Goal: Task Accomplishment & Management: Use online tool/utility

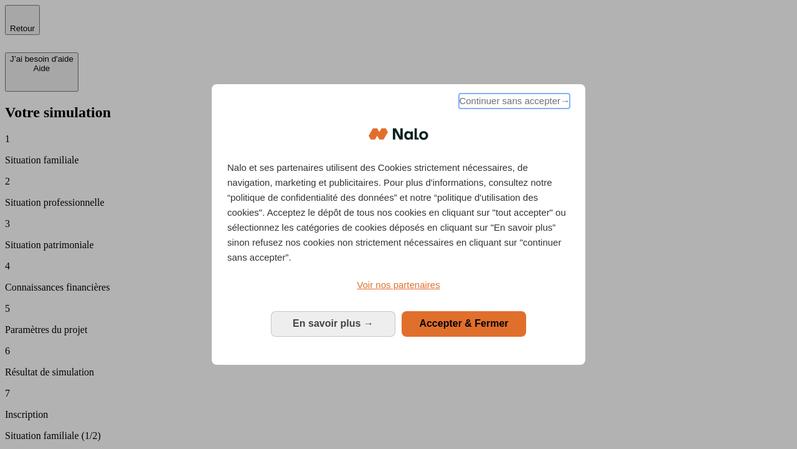
click at [513, 103] on span "Continuer sans accepter →" at bounding box center [514, 100] width 111 height 15
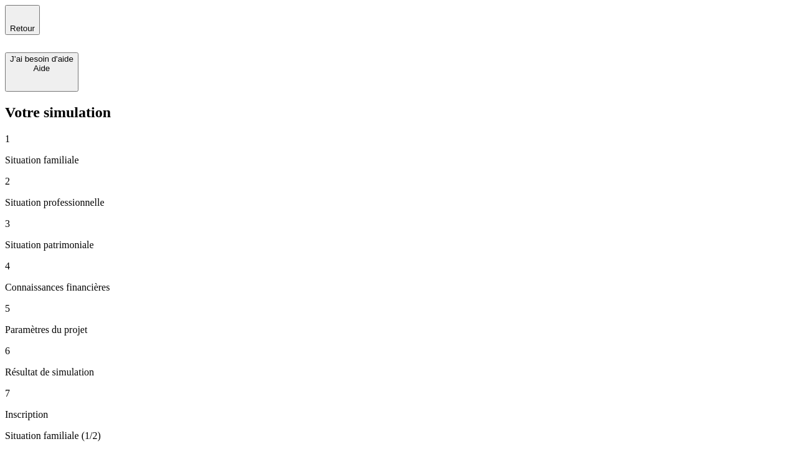
type input "30 000"
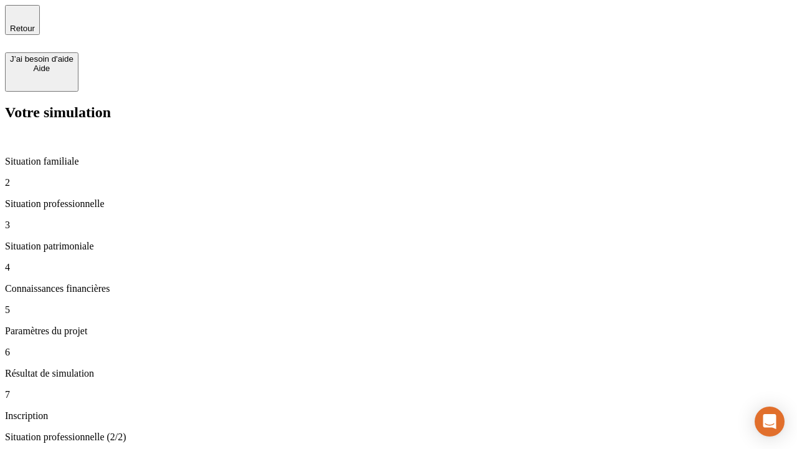
type input "1 000"
